Goal: Task Accomplishment & Management: Manage account settings

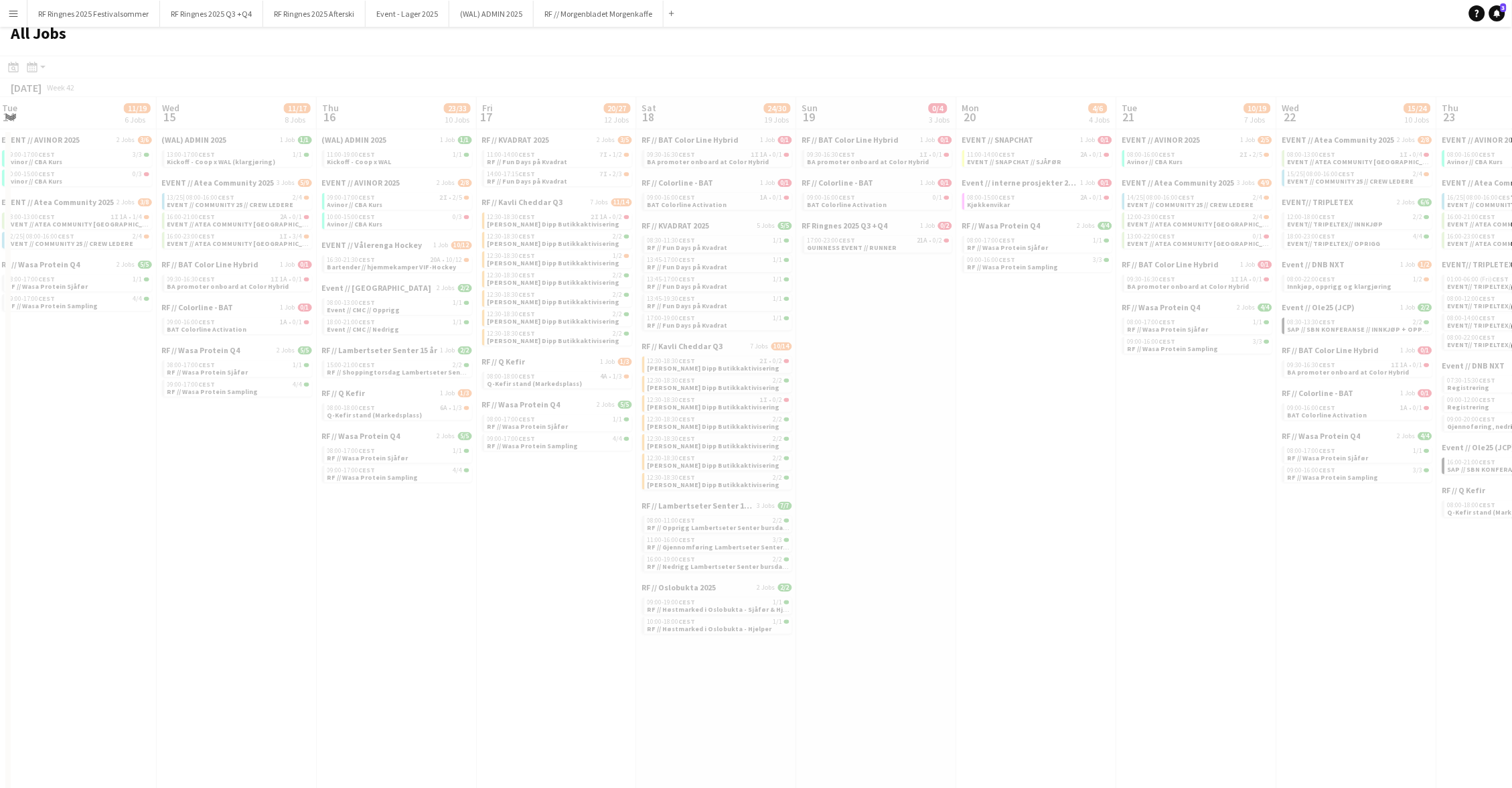
scroll to position [0, 596]
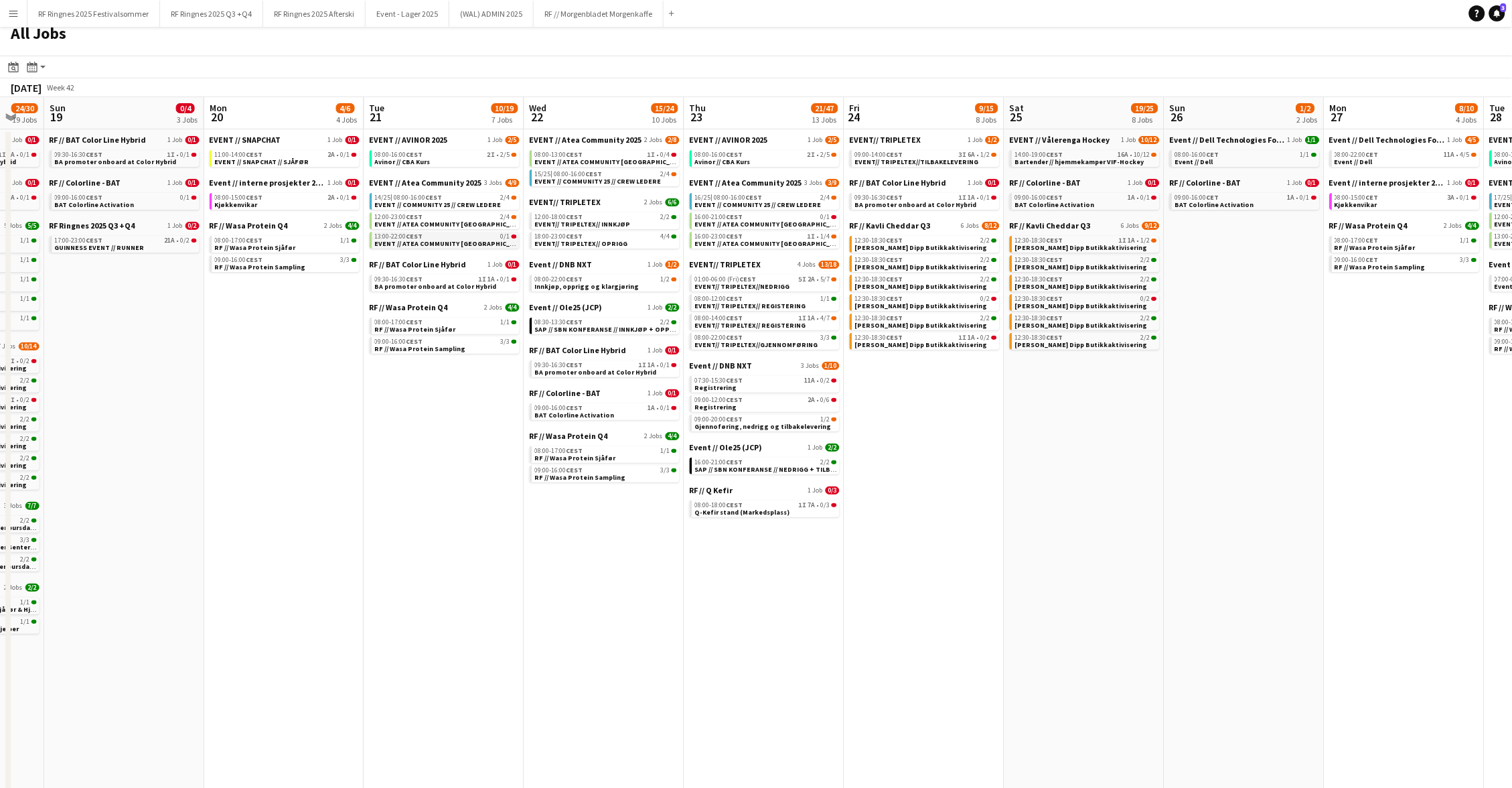
click at [431, 234] on div "13:00-22:00 CEST 0/1" at bounding box center [446, 237] width 142 height 7
click at [409, 241] on span "EVENT // ATEA COMMUNITY [GEOGRAPHIC_DATA] // EVENT CREW" at bounding box center [476, 243] width 201 height 9
click at [206, 11] on button "RF Ringnes 2025 Q3 +Q4 Close" at bounding box center [212, 14] width 103 height 26
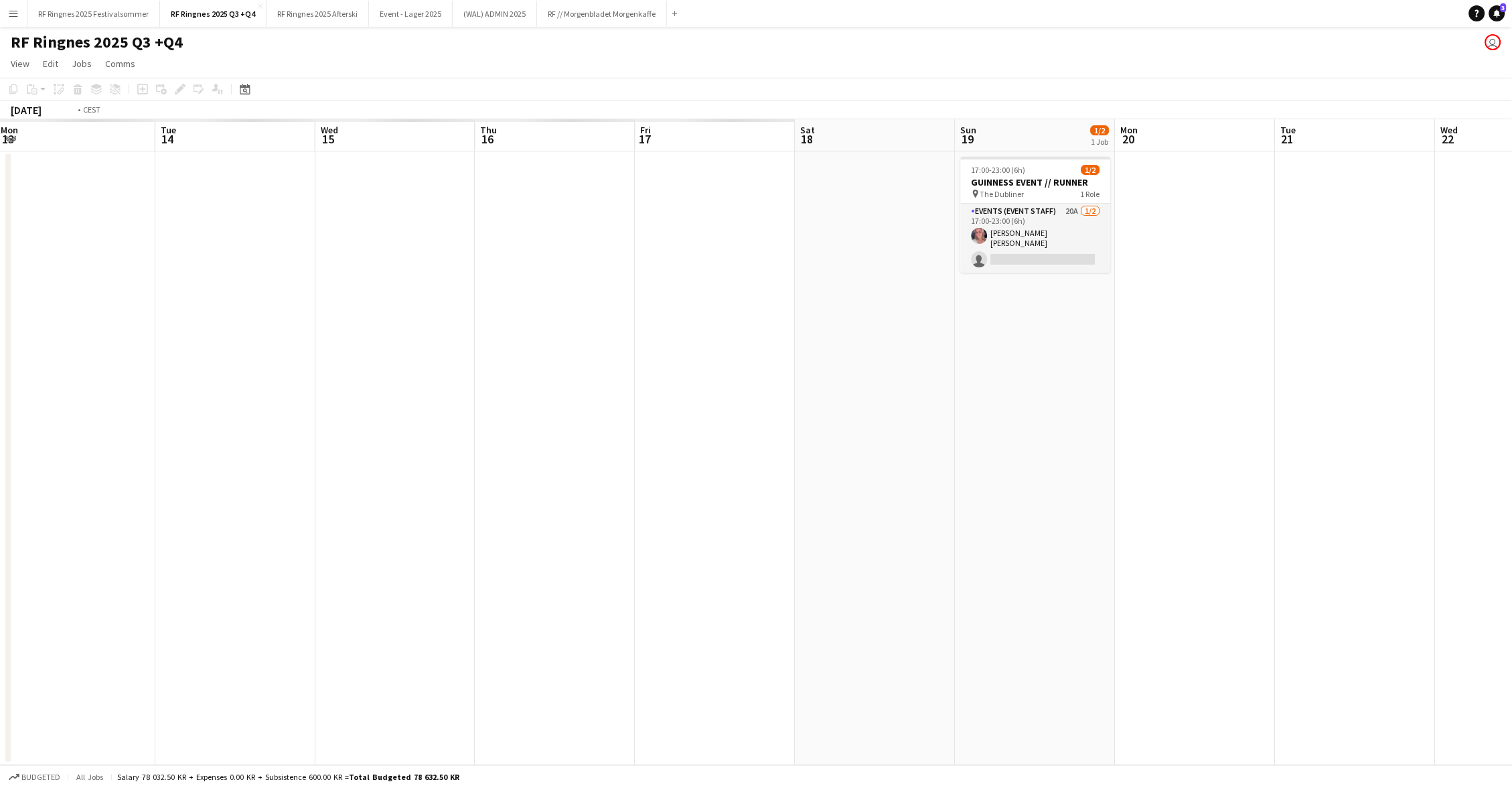
scroll to position [0, 485]
click at [1044, 217] on app-card-role "Events (Event Staff) 20A 1/2 17:00-23:00 (6h) Sara Elin Helseth single-neutral-…" at bounding box center [1036, 238] width 150 height 69
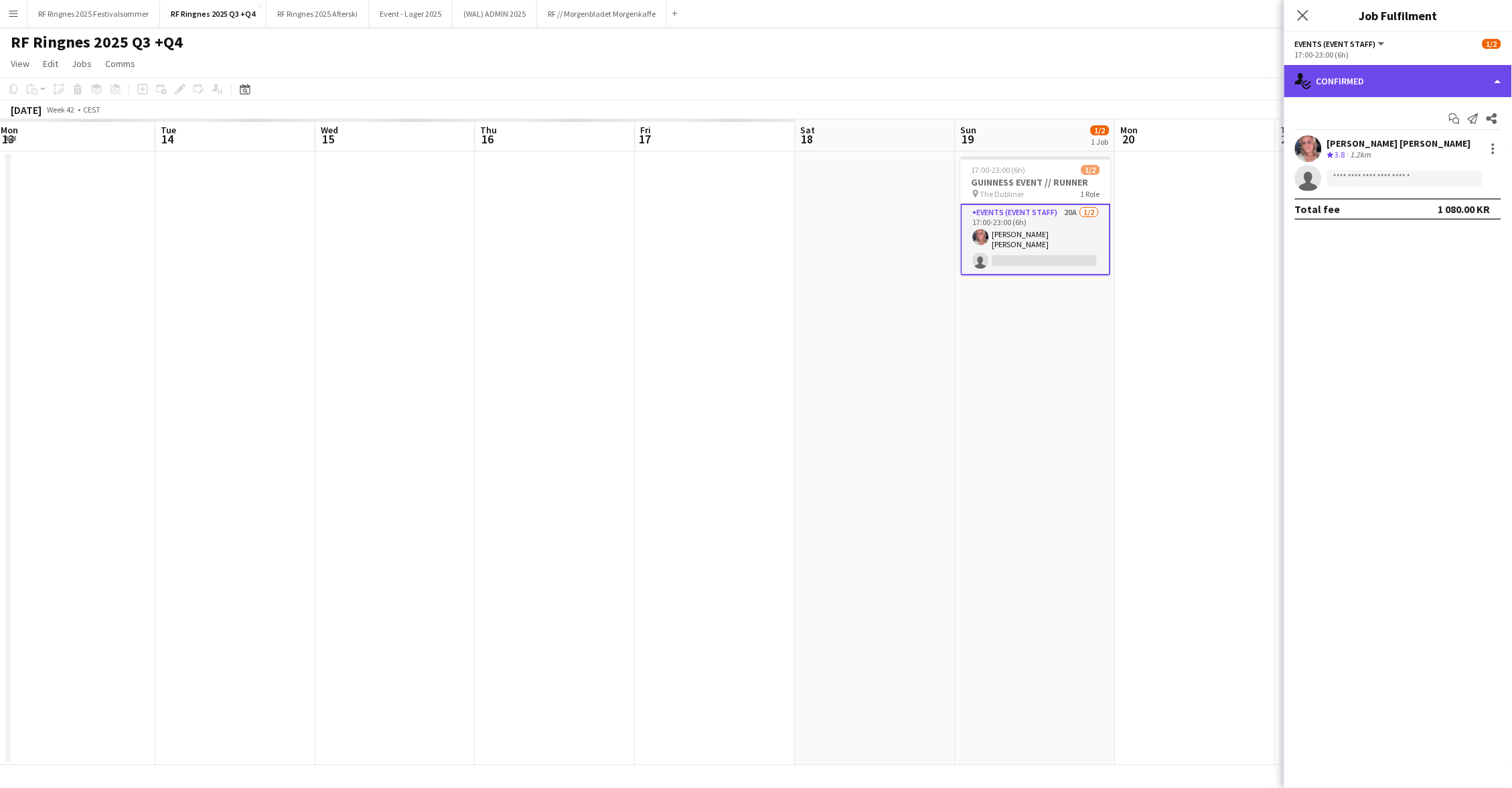
click at [1337, 83] on div "single-neutral-actions-check-2 Confirmed" at bounding box center [1398, 81] width 228 height 32
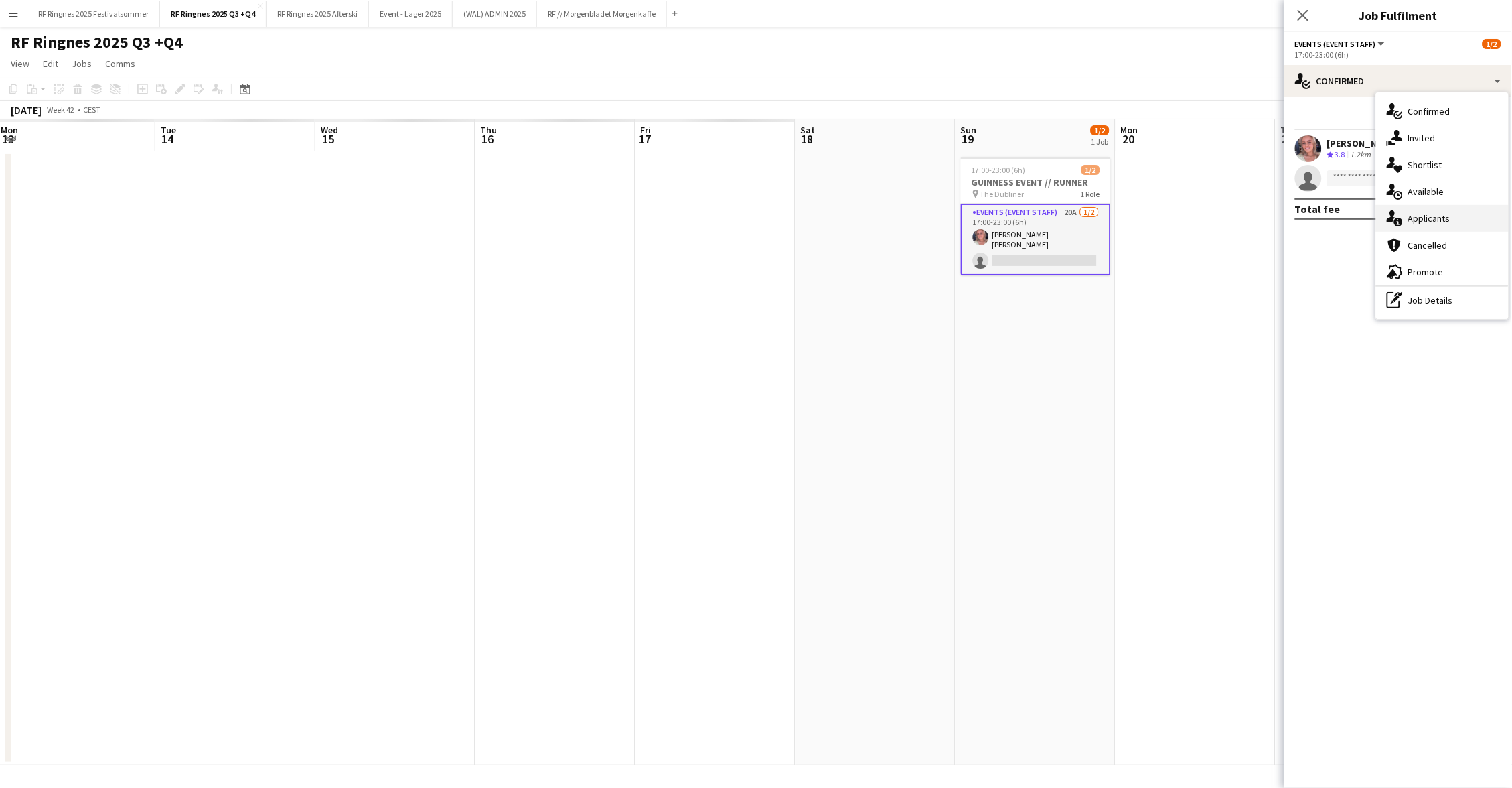
click at [1449, 219] on span "Applicants" at bounding box center [1429, 219] width 42 height 12
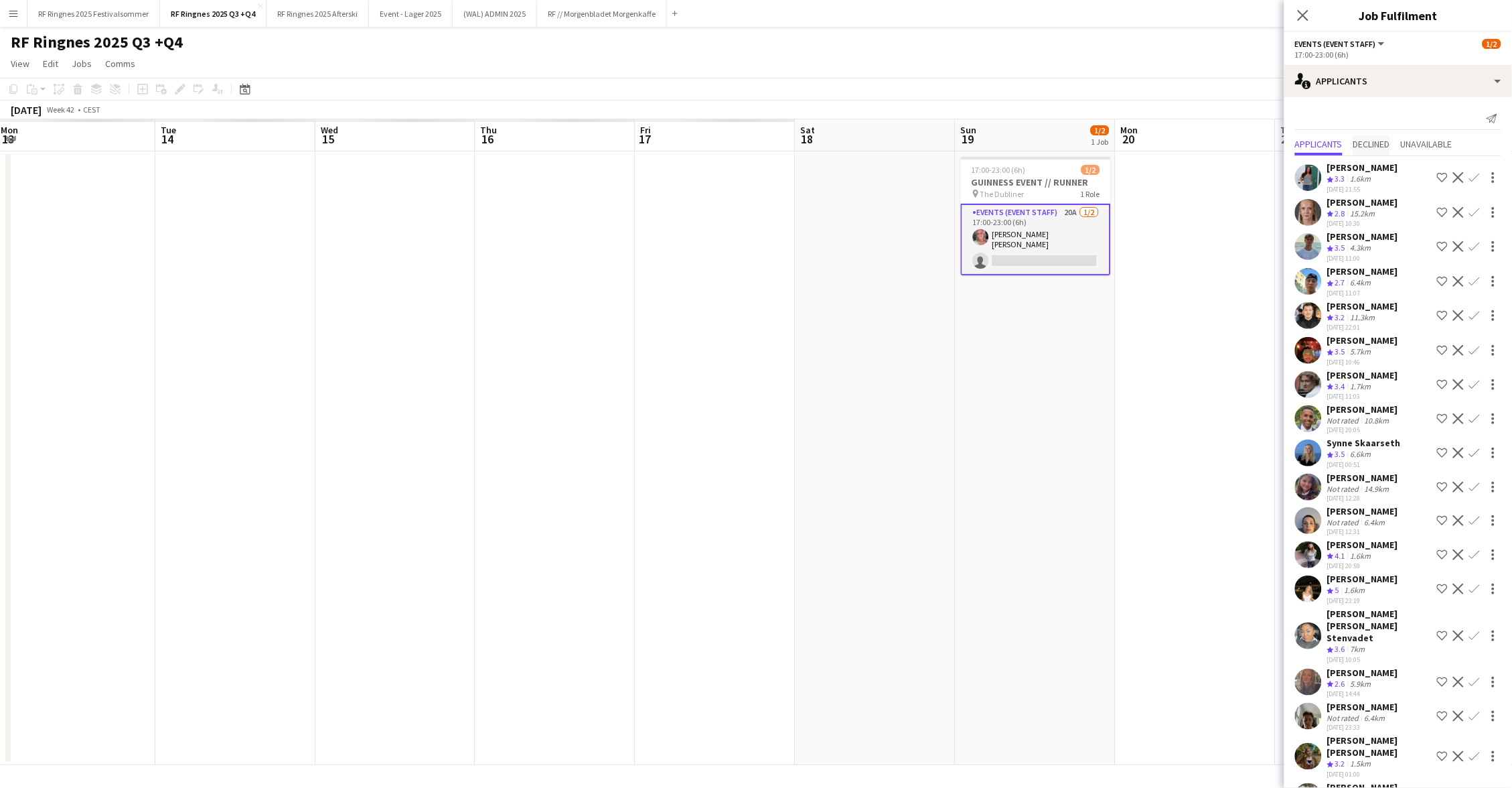
scroll to position [0, 0]
click at [1383, 139] on span "Declined" at bounding box center [1372, 144] width 37 height 9
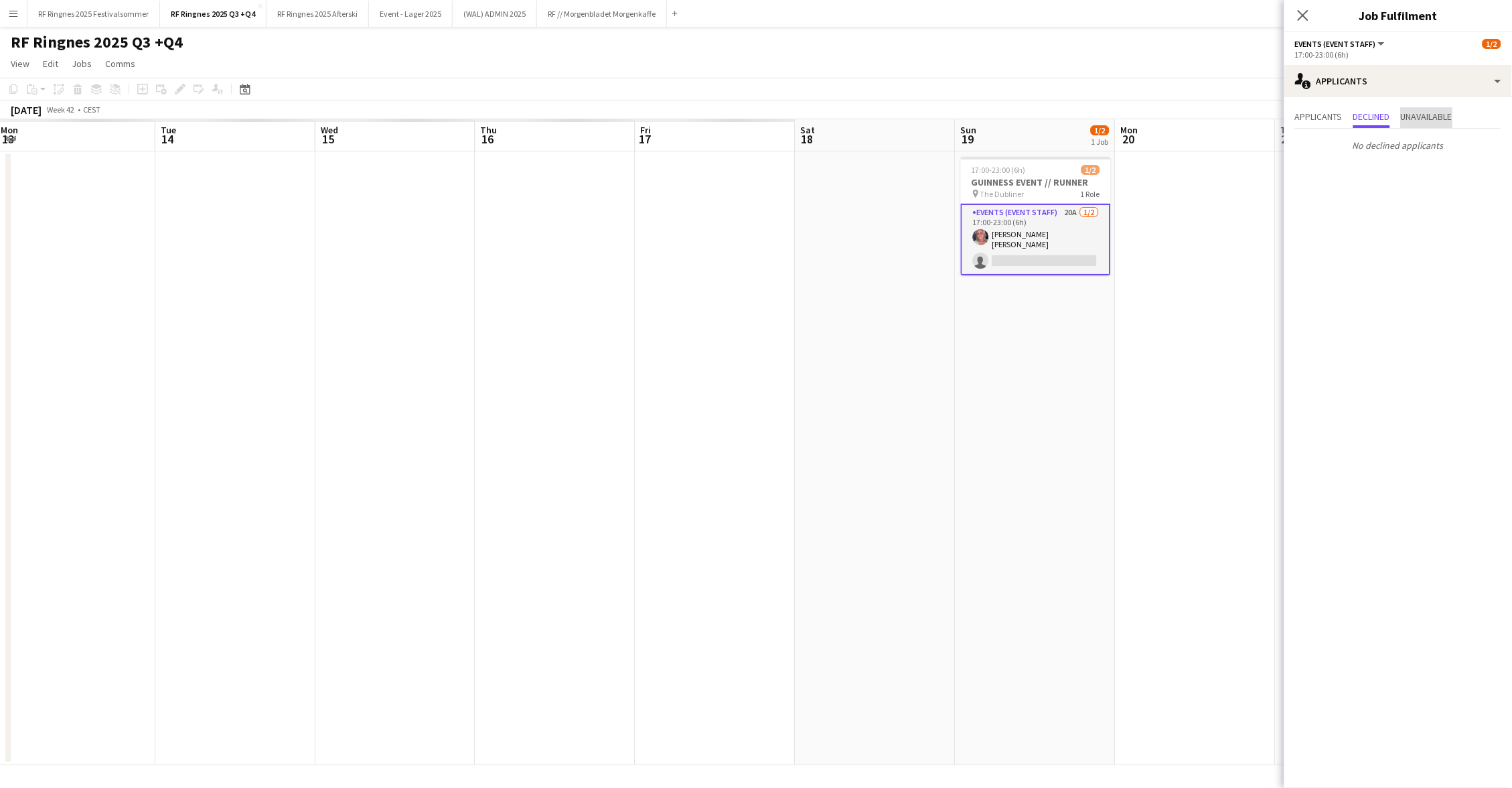
click at [1432, 113] on span "Unavailable" at bounding box center [1427, 116] width 52 height 9
click at [1403, 77] on div "single-neutral-actions-information Applicants" at bounding box center [1398, 81] width 228 height 32
click at [1252, 55] on app-page-menu "View Day view expanded Day view collapsed Month view Date picker Jump to today …" at bounding box center [756, 65] width 1512 height 26
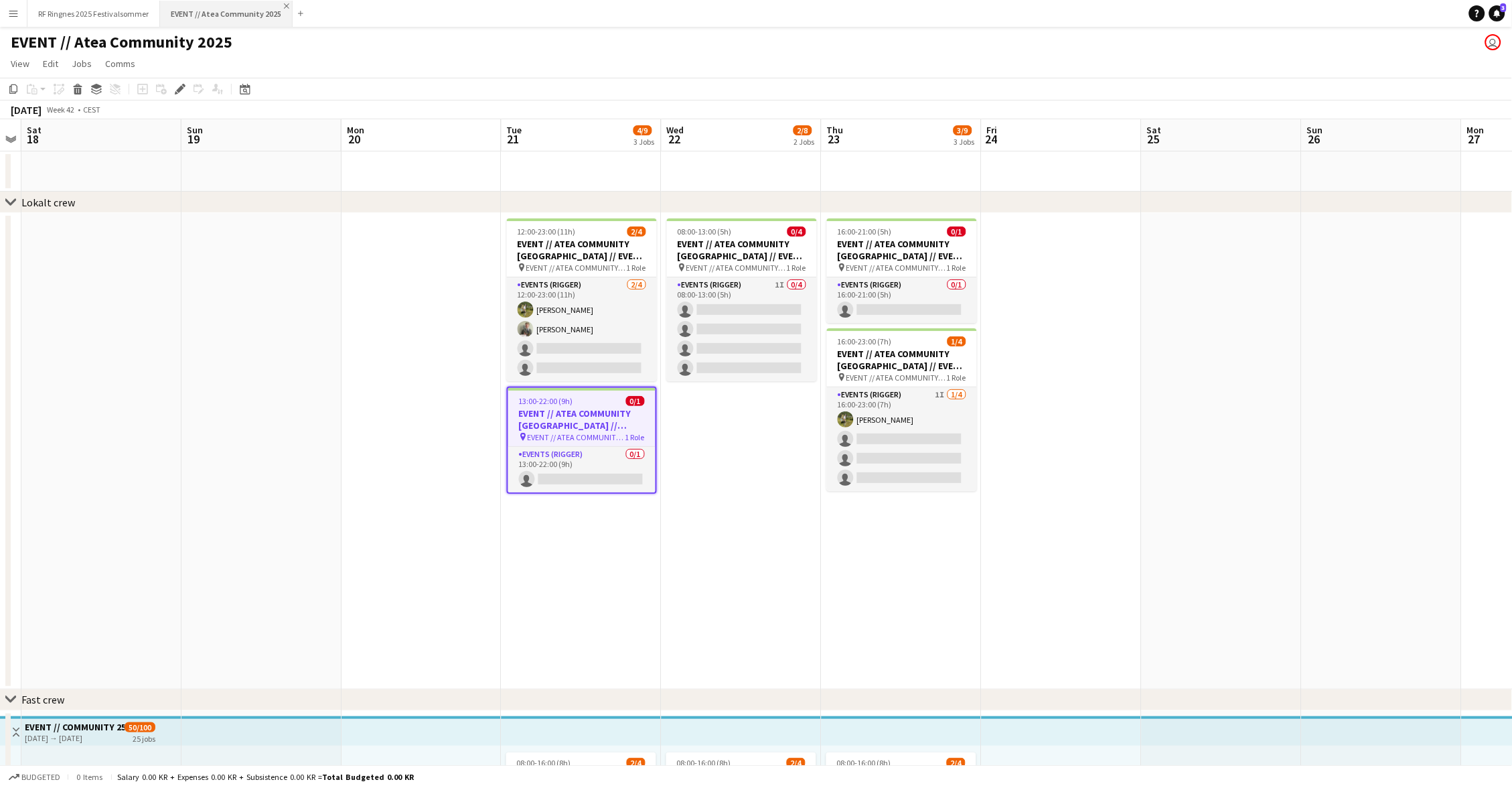
click at [284, 5] on app-icon "Close" at bounding box center [286, 6] width 5 height 5
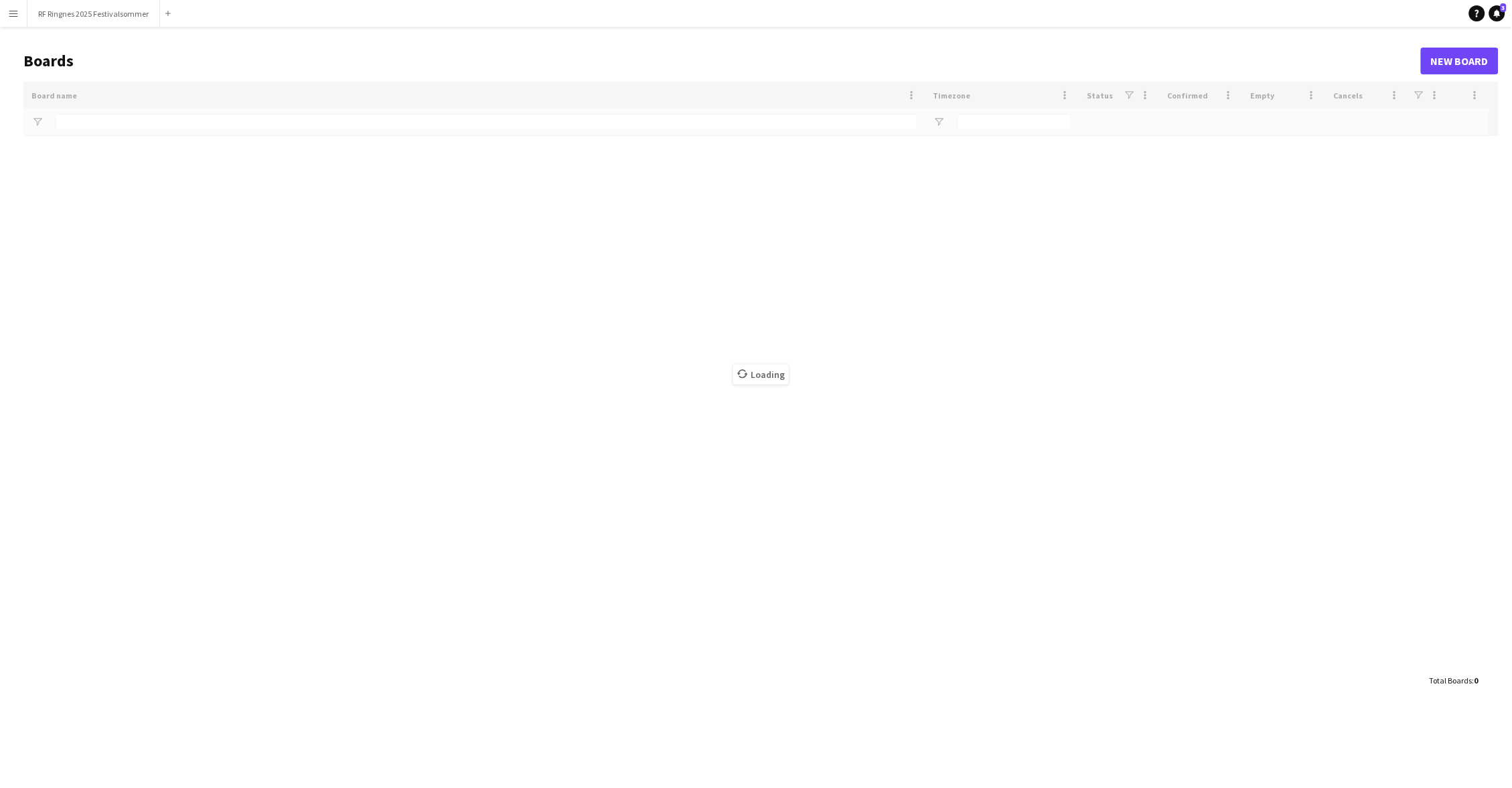
click at [19, 5] on button "Menu" at bounding box center [13, 13] width 27 height 27
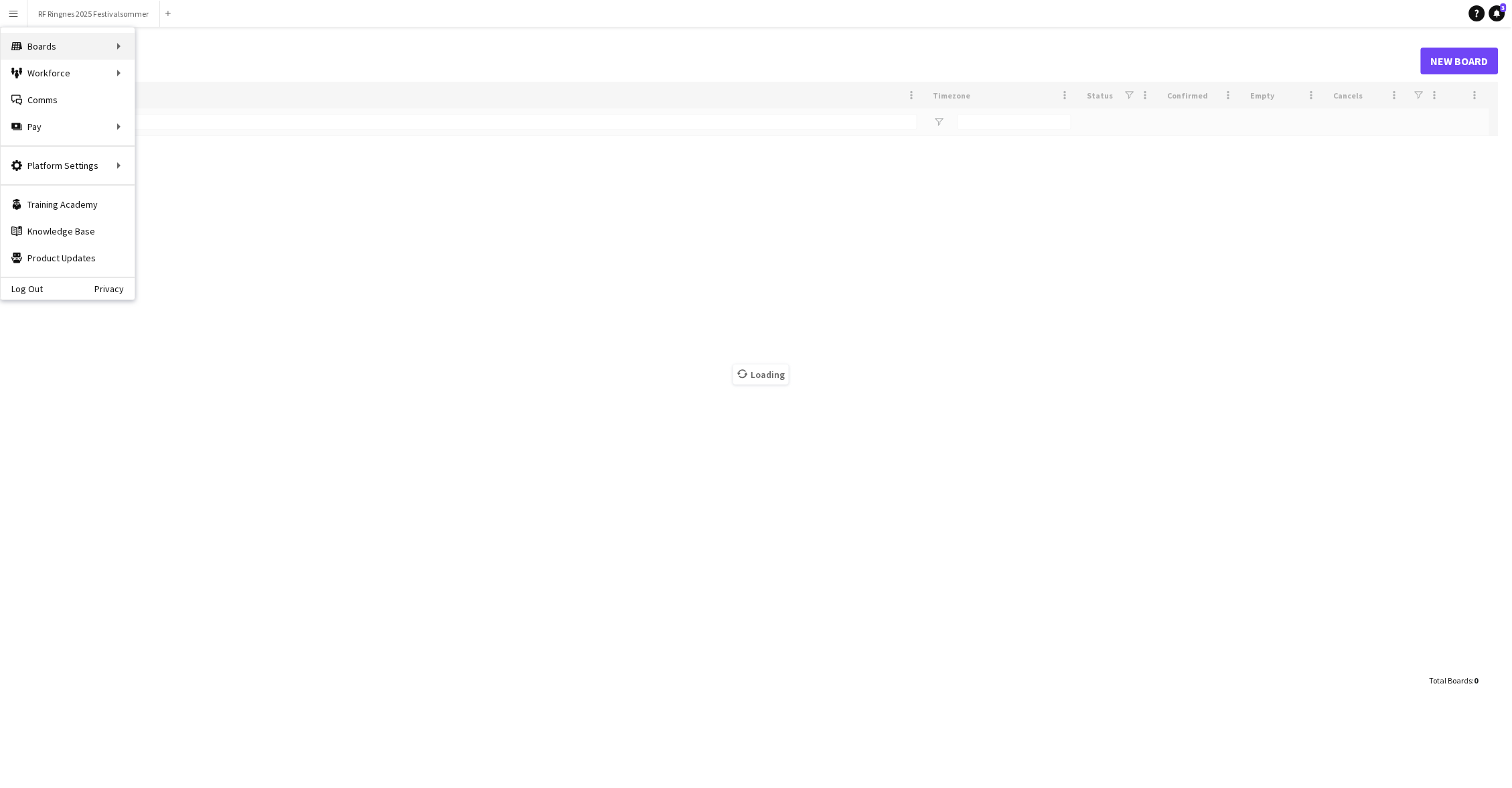
type input "*****"
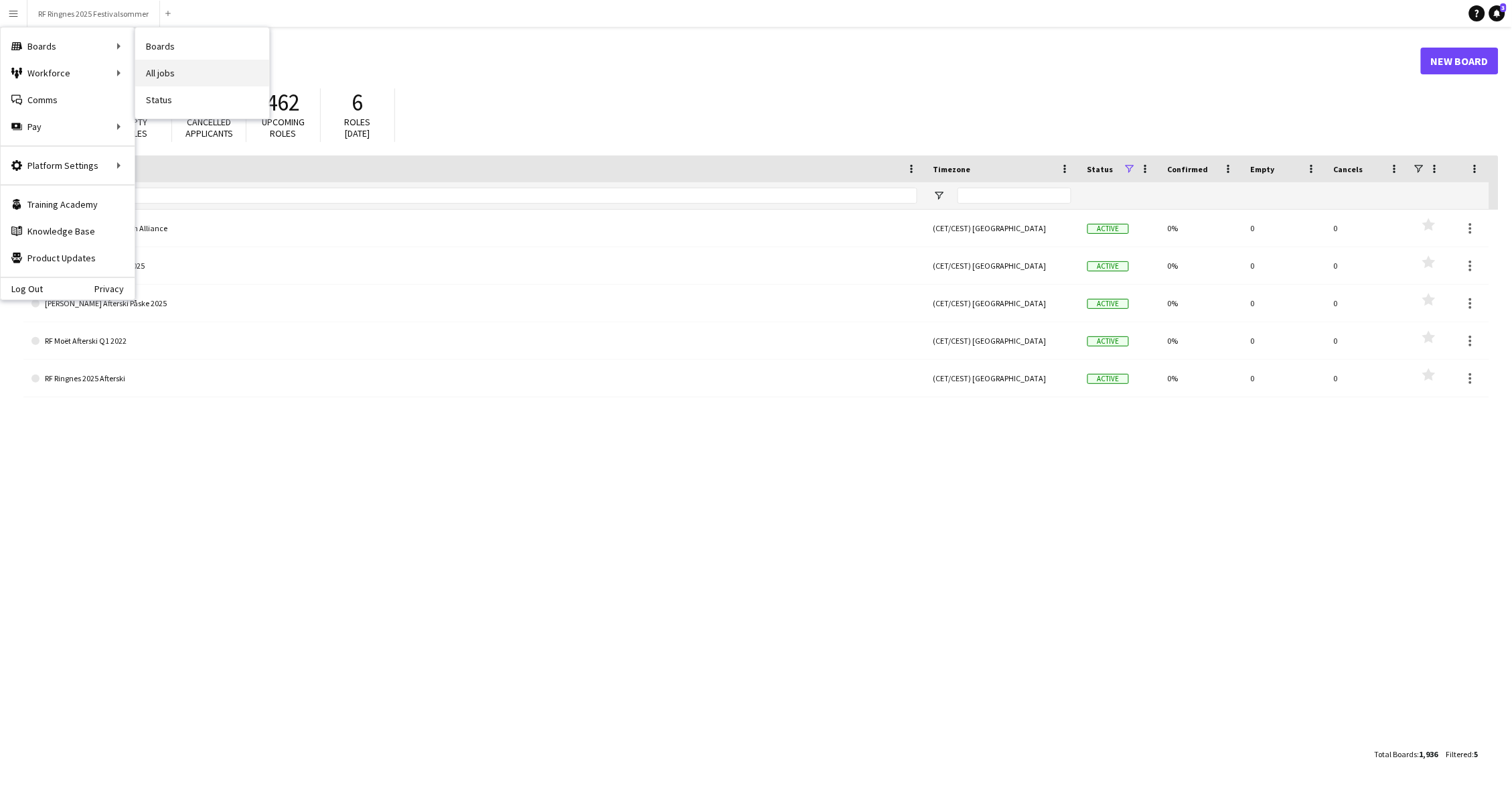
click at [171, 77] on link "All jobs" at bounding box center [202, 72] width 134 height 27
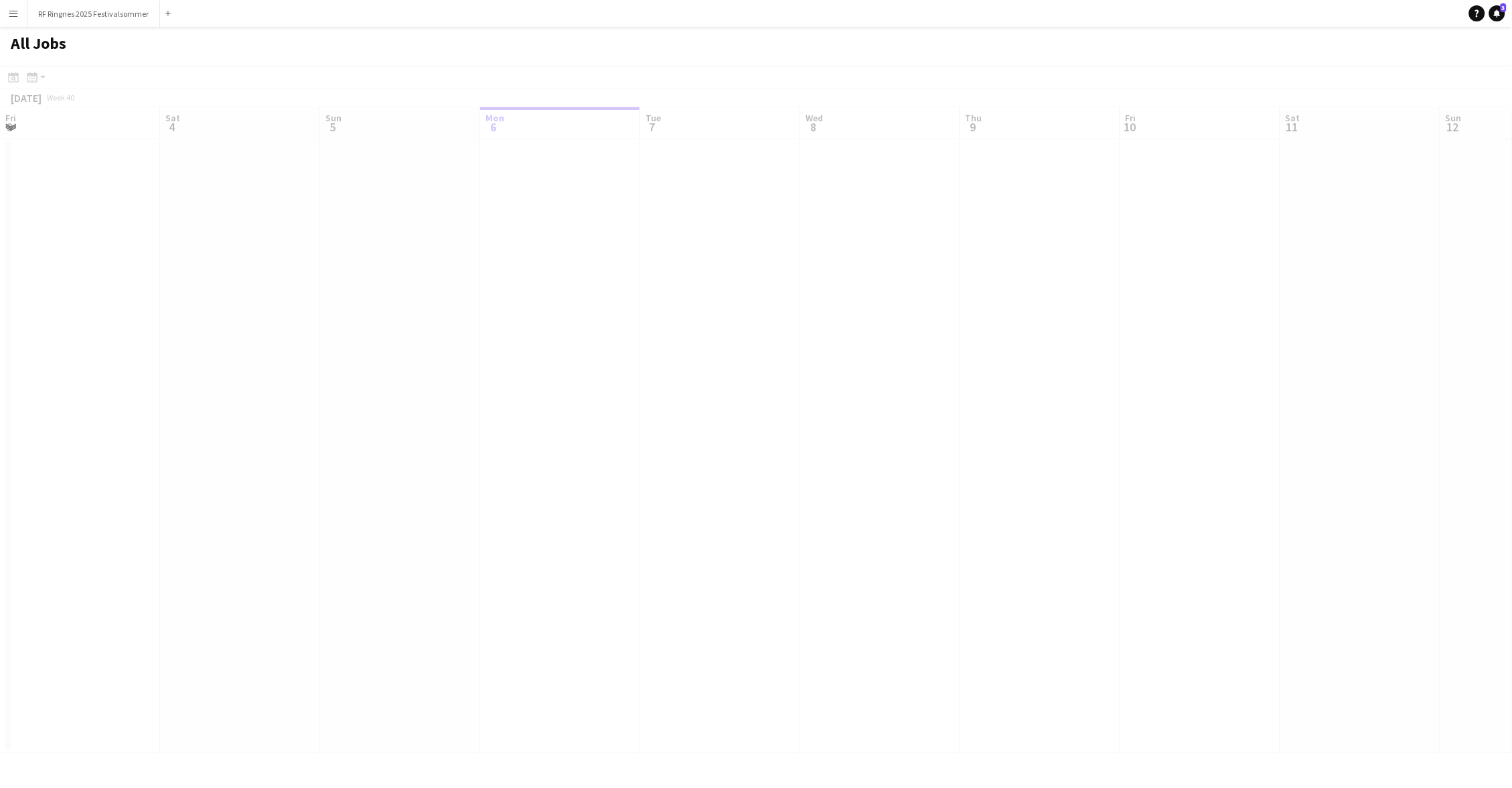
scroll to position [0, 319]
